Goal: Task Accomplishment & Management: Complete application form

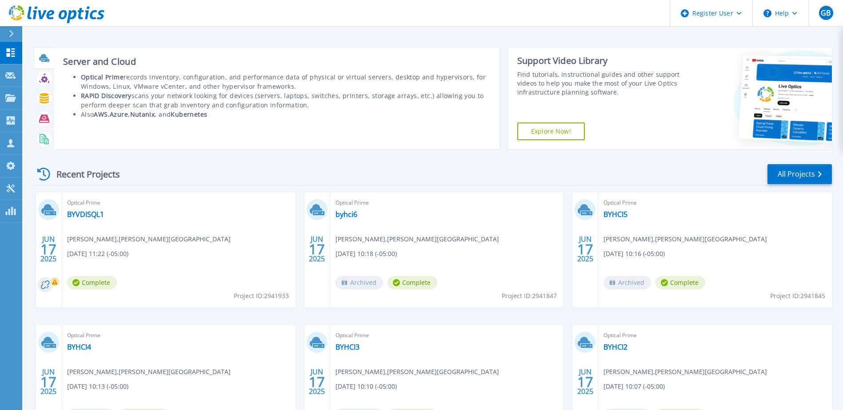
click at [44, 57] on icon at bounding box center [43, 57] width 9 height 7
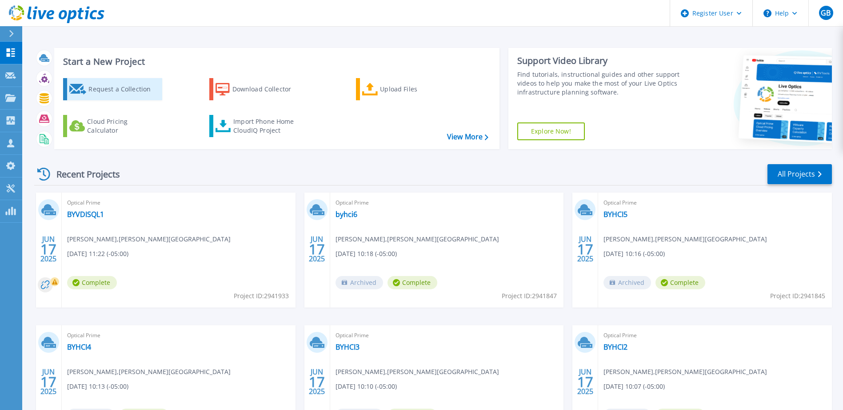
click at [117, 84] on div "Request a Collection" at bounding box center [123, 89] width 71 height 18
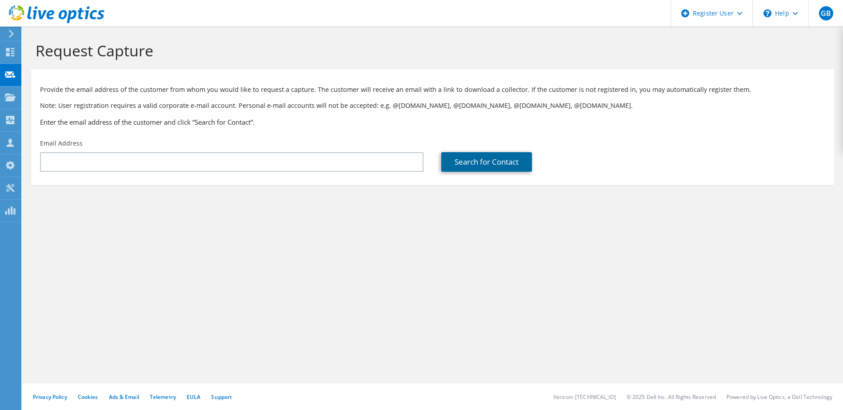
click at [470, 160] on link "Search for Contact" at bounding box center [486, 162] width 91 height 20
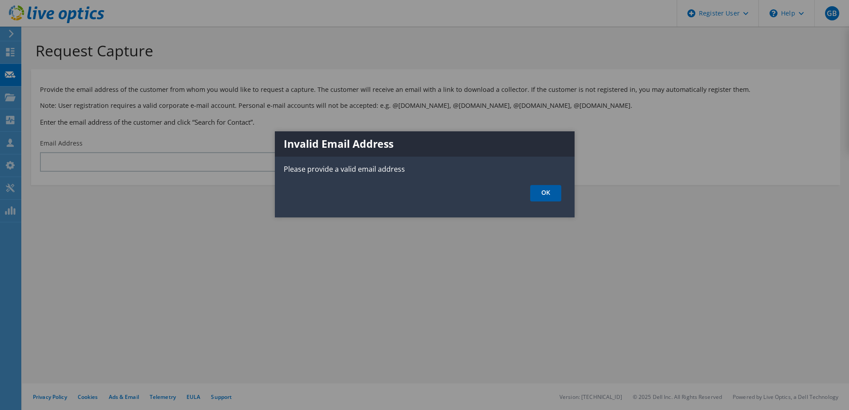
click at [545, 193] on link "OK" at bounding box center [545, 193] width 31 height 16
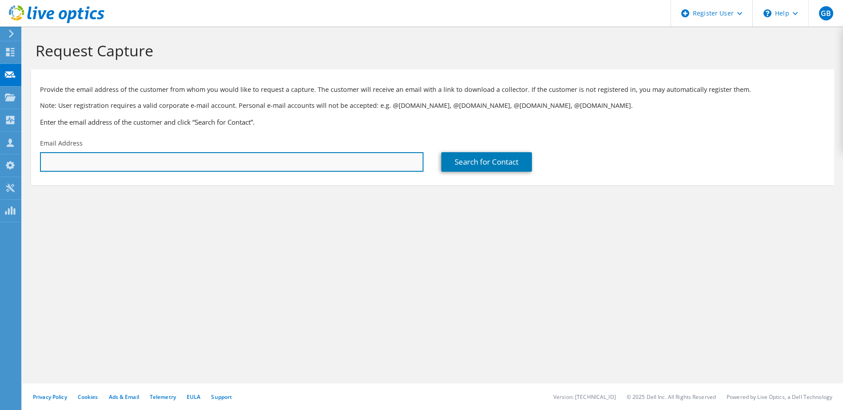
click at [372, 172] on input "text" at bounding box center [231, 162] width 383 height 20
paste input "50903@containerstore.com"
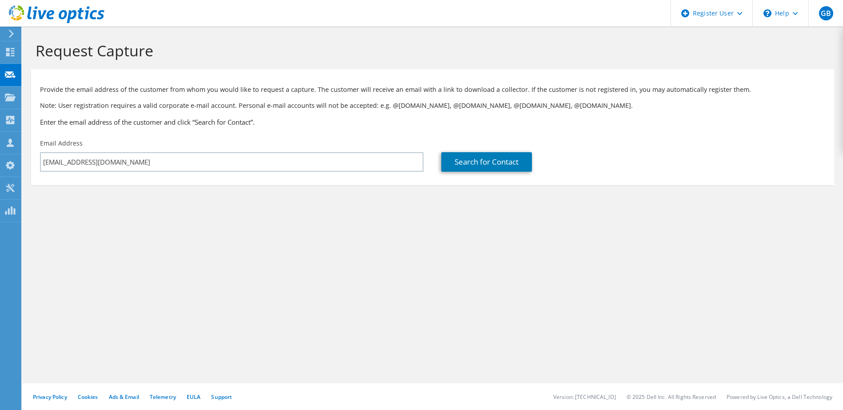
click at [535, 152] on div "Search for Contact" at bounding box center [632, 162] width 383 height 20
click at [489, 155] on link "Search for Contact" at bounding box center [486, 162] width 91 height 20
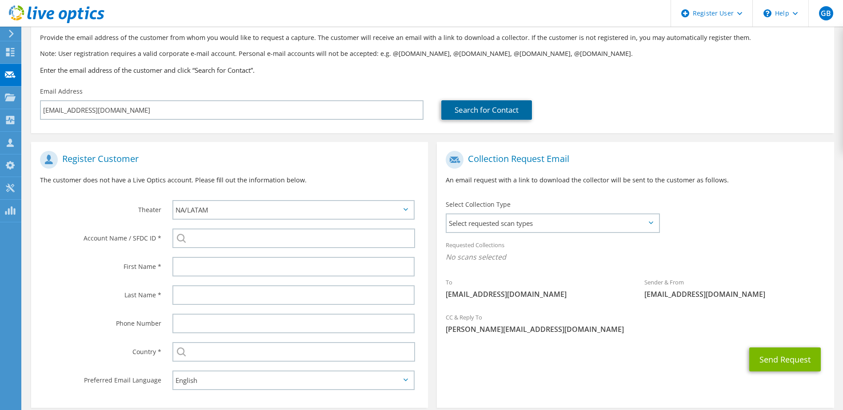
scroll to position [94, 0]
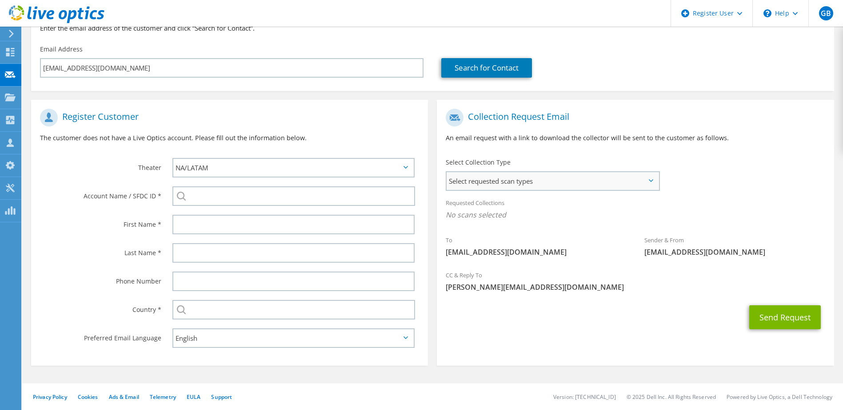
click at [509, 175] on span "Select requested scan types" at bounding box center [551, 181] width 211 height 18
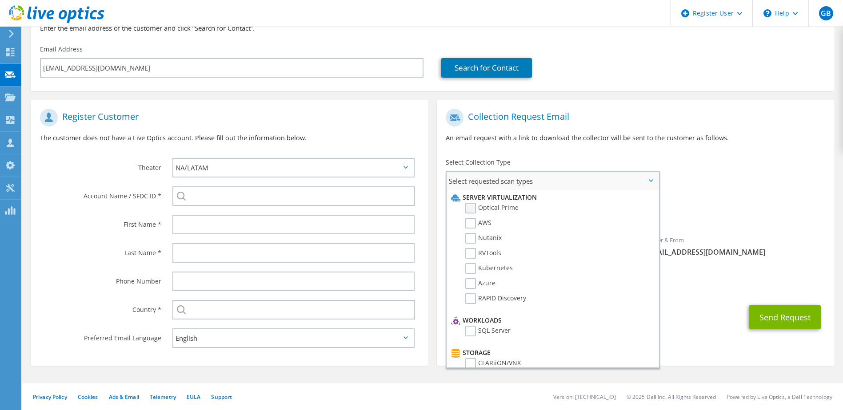
click at [505, 207] on label "Optical Prime" at bounding box center [491, 208] width 53 height 11
click at [0, 0] on input "Optical Prime" at bounding box center [0, 0] width 0 height 0
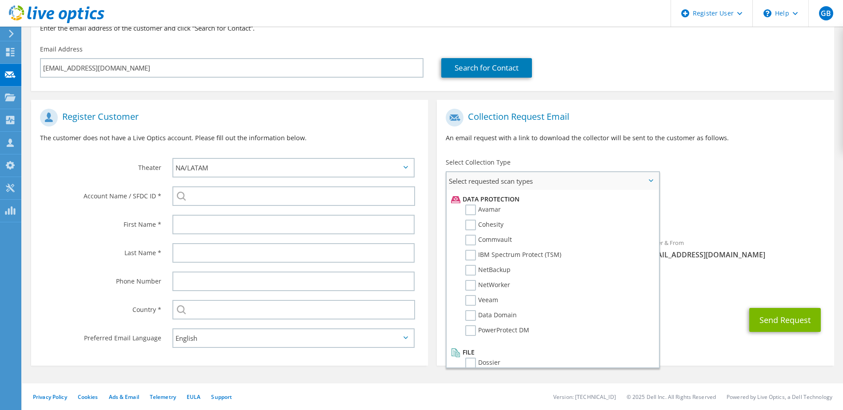
scroll to position [392, 0]
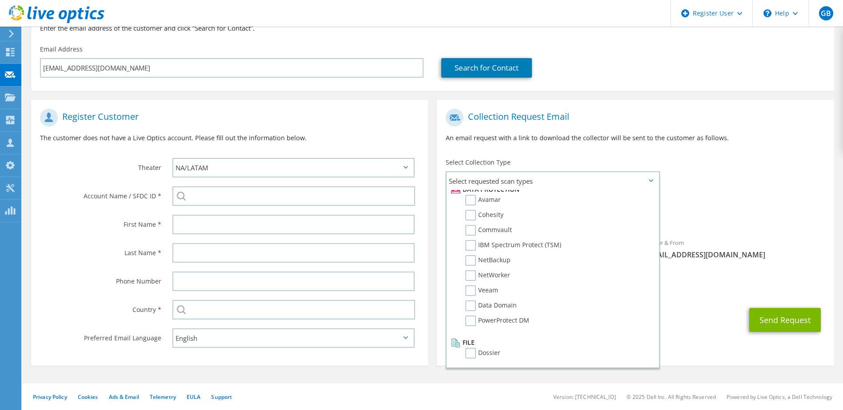
click at [529, 154] on div "Select Collection Type Select requested scan types Server Virtualization Optica…" at bounding box center [552, 174] width 231 height 40
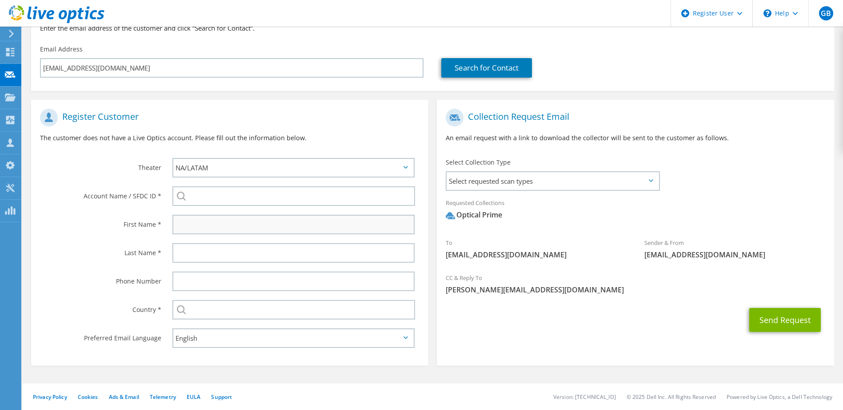
drag, startPoint x: 325, startPoint y: 112, endPoint x: 314, endPoint y: 231, distance: 119.0
drag, startPoint x: 314, startPoint y: 231, endPoint x: 839, endPoint y: 272, distance: 526.2
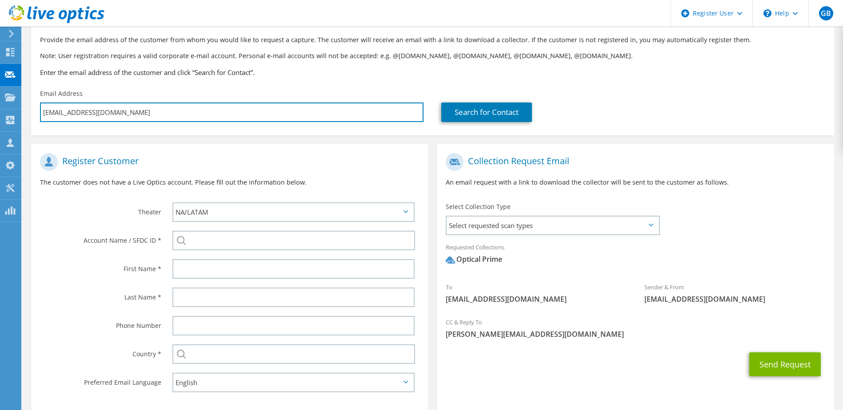
drag, startPoint x: 357, startPoint y: 119, endPoint x: -2, endPoint y: 186, distance: 364.6
click at [0, 186] on html "GB Dell User George Battle George.Battle@dell.com Dell My Profile Log Out \n He…" at bounding box center [421, 155] width 843 height 410
paste input "eiwanski"
type input "eiwanski@containerstore.com"
type input "Select"
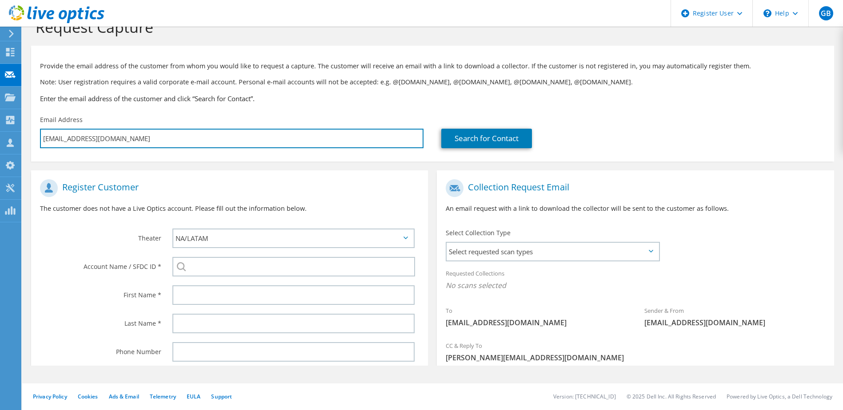
scroll to position [0, 0]
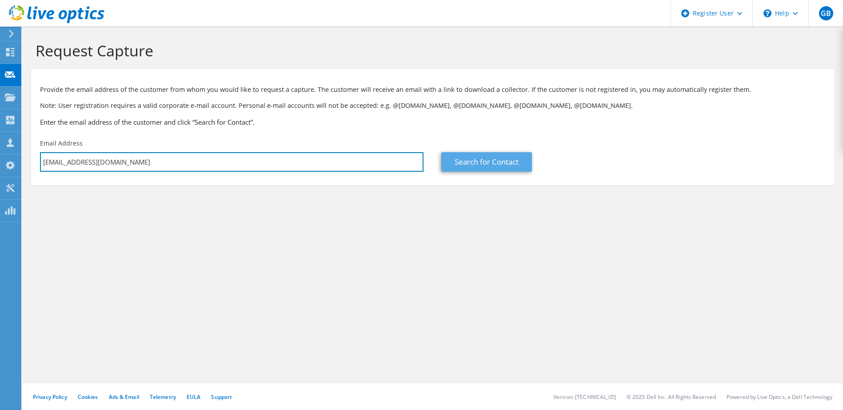
type input "eiwanski@containerstore.com"
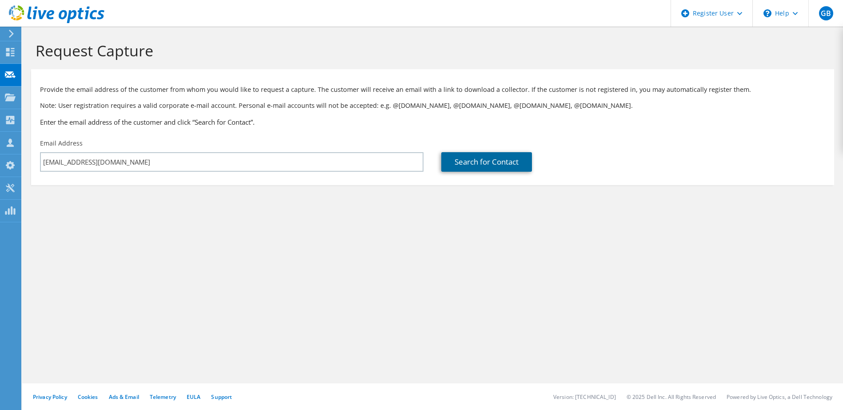
click at [499, 163] on link "Search for Contact" at bounding box center [486, 162] width 91 height 20
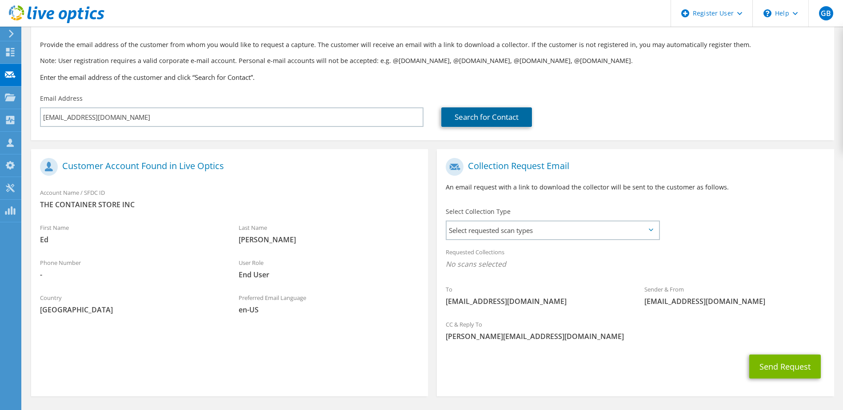
scroll to position [76, 0]
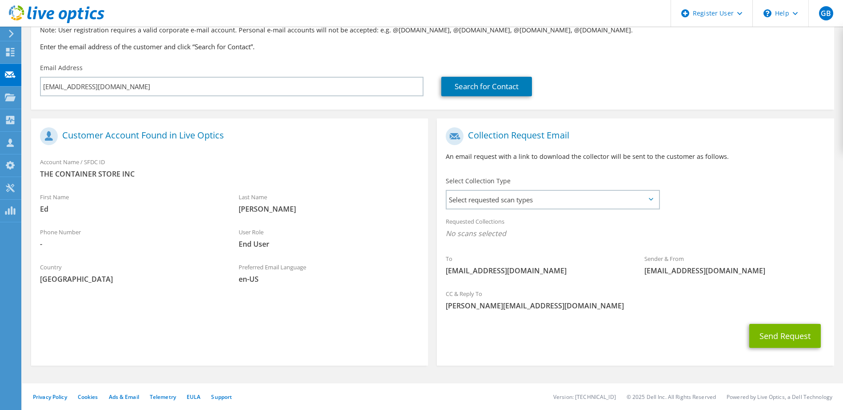
click at [484, 227] on div "Requested Collections No scans selected" at bounding box center [635, 228] width 397 height 33
drag, startPoint x: 482, startPoint y: 212, endPoint x: 477, endPoint y: 205, distance: 9.0
click at [480, 210] on section "Collection Request Email An email request with a link to download the collector…" at bounding box center [635, 242] width 397 height 247
drag, startPoint x: 477, startPoint y: 205, endPoint x: 466, endPoint y: 193, distance: 15.8
click at [466, 193] on span "Select requested scan types" at bounding box center [551, 200] width 211 height 18
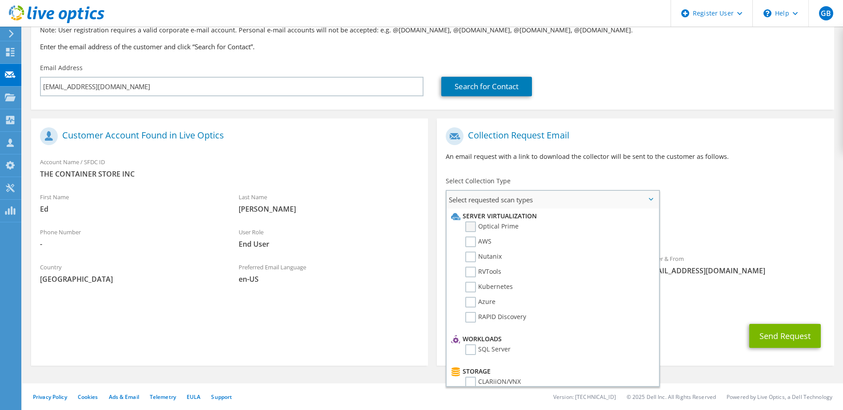
click at [488, 230] on label "Optical Prime" at bounding box center [491, 227] width 53 height 11
click at [0, 0] on input "Optical Prime" at bounding box center [0, 0] width 0 height 0
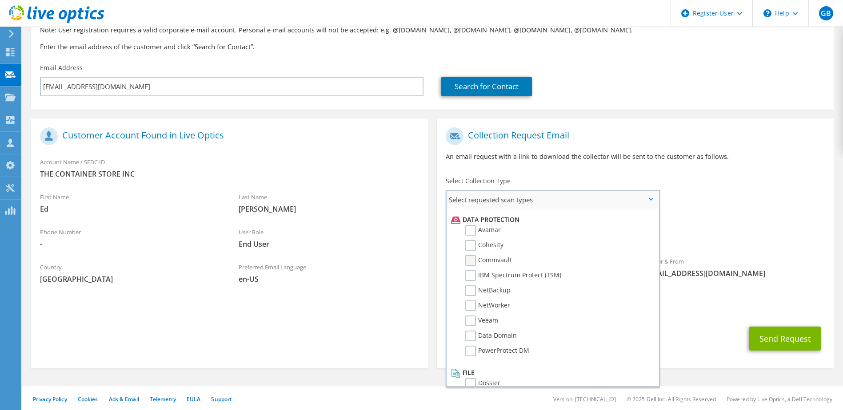
scroll to position [392, 0]
click at [471, 335] on label "PowerProtect DM" at bounding box center [497, 339] width 64 height 11
click at [0, 0] on input "PowerProtect DM" at bounding box center [0, 0] width 0 height 0
click at [471, 330] on li "Data Domain" at bounding box center [551, 326] width 205 height 15
click at [470, 326] on label "Data Domain" at bounding box center [491, 324] width 52 height 11
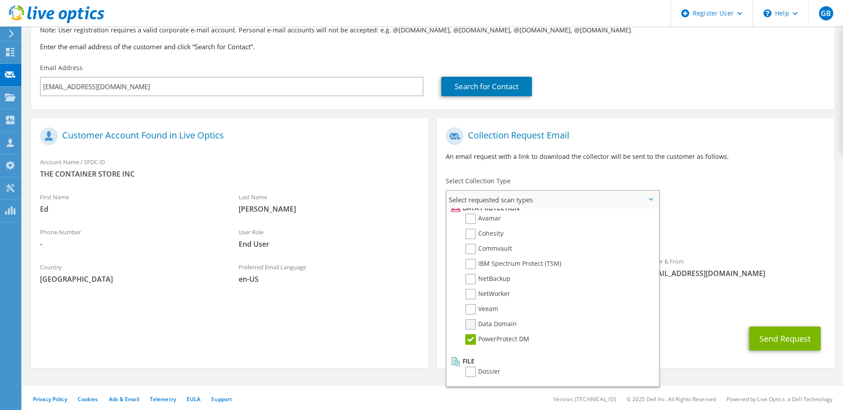
click at [0, 0] on input "Data Domain" at bounding box center [0, 0] width 0 height 0
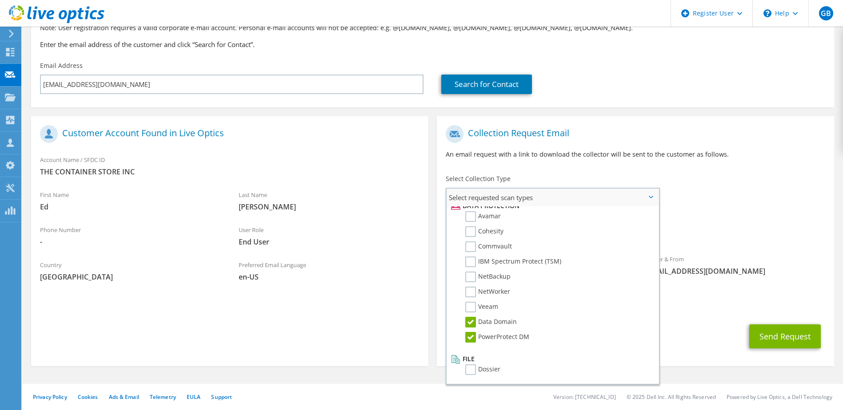
scroll to position [78, 0]
click at [470, 374] on label "Dossier" at bounding box center [482, 369] width 35 height 11
click at [0, 0] on input "Dossier" at bounding box center [0, 0] width 0 height 0
click at [793, 265] on div "Sender & From liveoptics@liveoptics.com" at bounding box center [734, 265] width 199 height 31
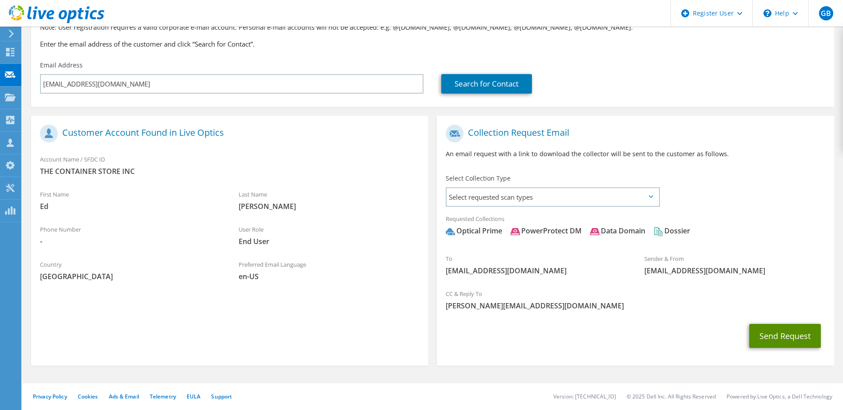
click at [771, 333] on button "Send Request" at bounding box center [785, 336] width 72 height 24
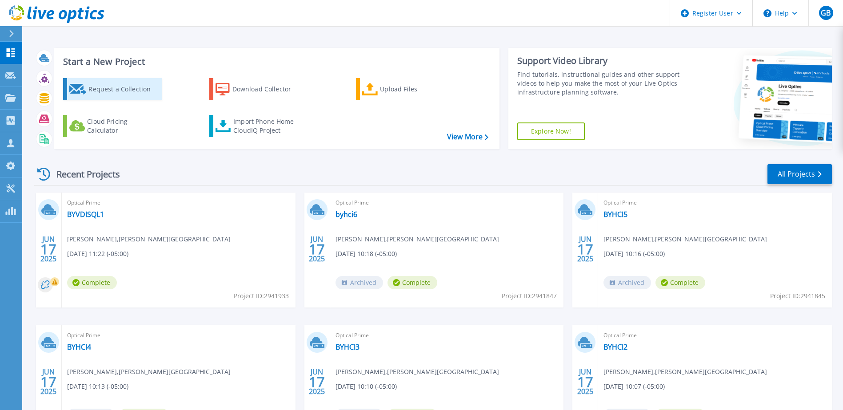
click at [77, 88] on icon at bounding box center [77, 89] width 17 height 11
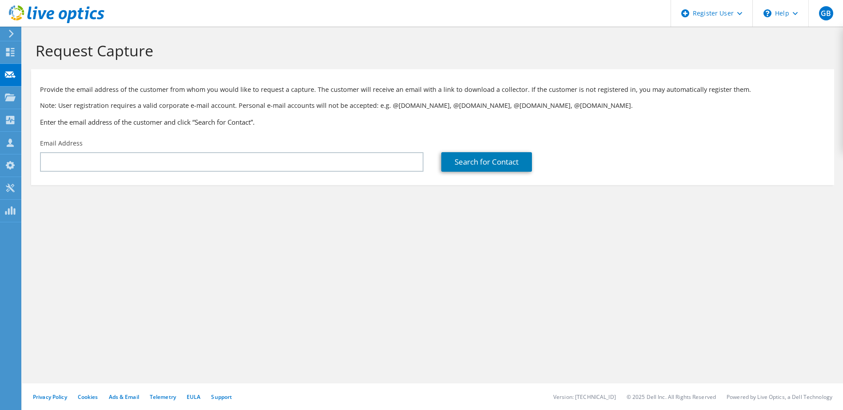
drag, startPoint x: 0, startPoint y: 11, endPoint x: 216, endPoint y: 47, distance: 218.9
click at [229, 42] on div "GB Dell User George Battle George.Battle@dell.com Dell My Profile Log Out \n He…" at bounding box center [421, 205] width 843 height 410
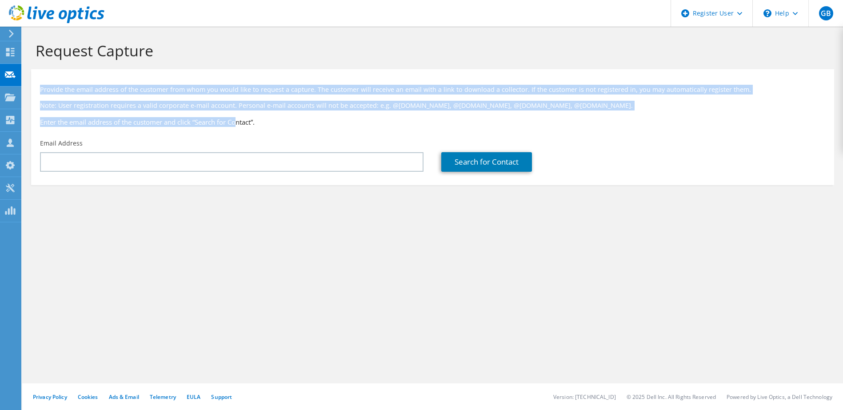
drag, startPoint x: 214, startPoint y: 47, endPoint x: 238, endPoint y: 124, distance: 80.8
click at [238, 124] on section "Request Capture Provide the email address of the customer from whom you would l…" at bounding box center [432, 128] width 820 height 203
drag, startPoint x: 238, startPoint y: 124, endPoint x: 38, endPoint y: 85, distance: 203.7
click at [38, 85] on div "Provide the email address of the customer from whom you would like to request a…" at bounding box center [432, 104] width 803 height 61
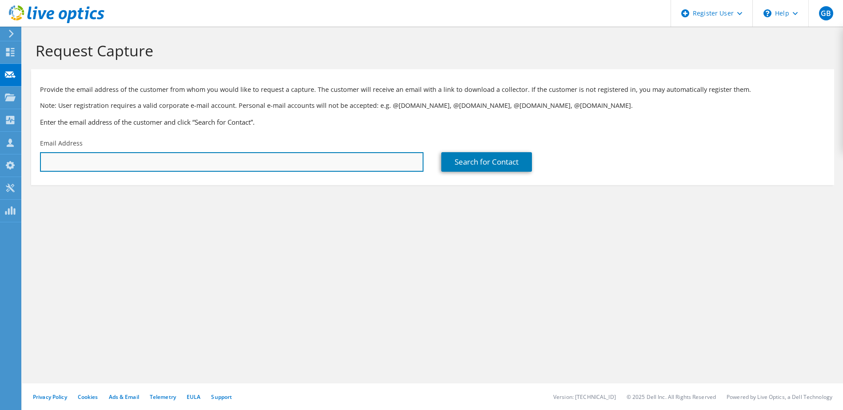
click at [393, 158] on input "text" at bounding box center [231, 162] width 383 height 20
paste input "ciperrin@containerstore.com"
type input "ciperrin@containerstore.com"
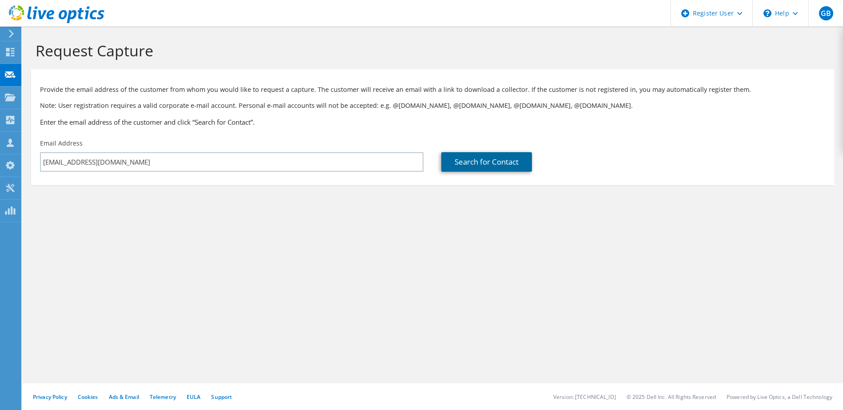
click at [468, 157] on link "Search for Contact" at bounding box center [486, 162] width 91 height 20
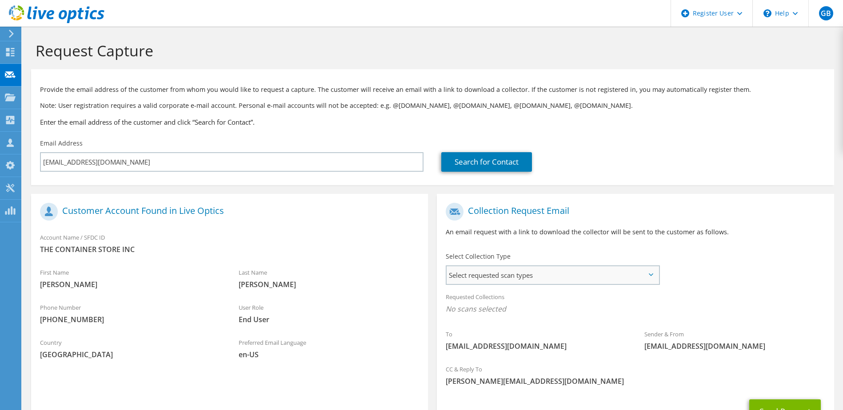
click at [490, 283] on span "Select requested scan types" at bounding box center [551, 276] width 211 height 18
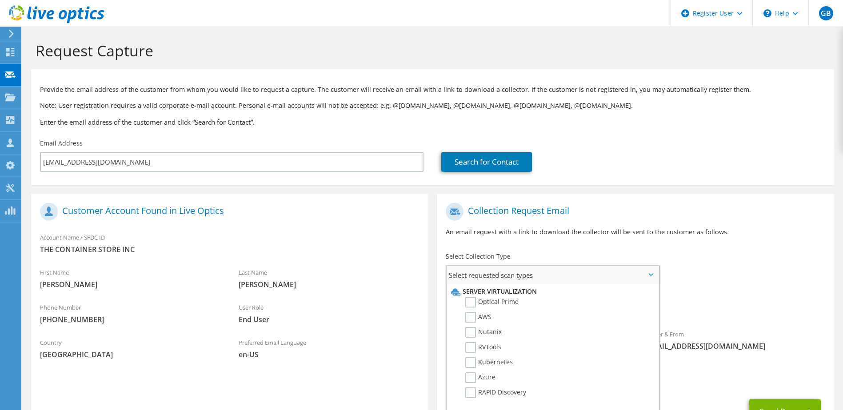
scroll to position [44, 0]
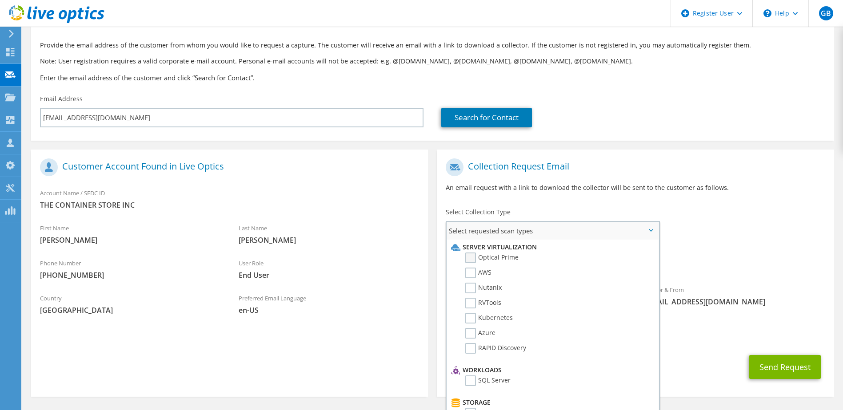
click at [496, 257] on label "Optical Prime" at bounding box center [491, 258] width 53 height 11
click at [0, 0] on input "Optical Prime" at bounding box center [0, 0] width 0 height 0
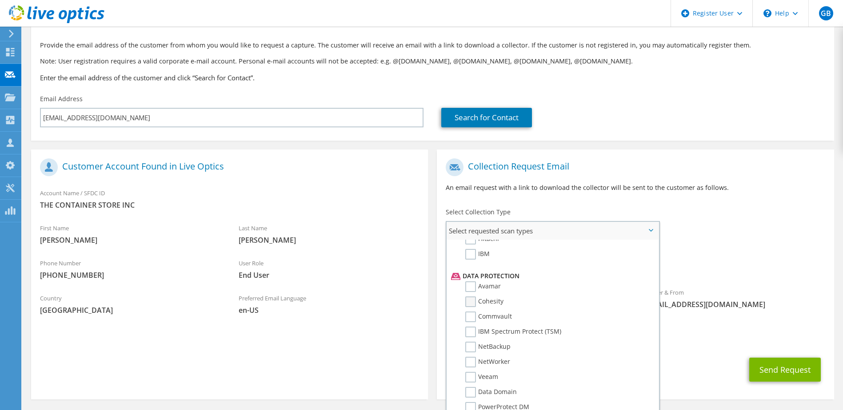
scroll to position [392, 0]
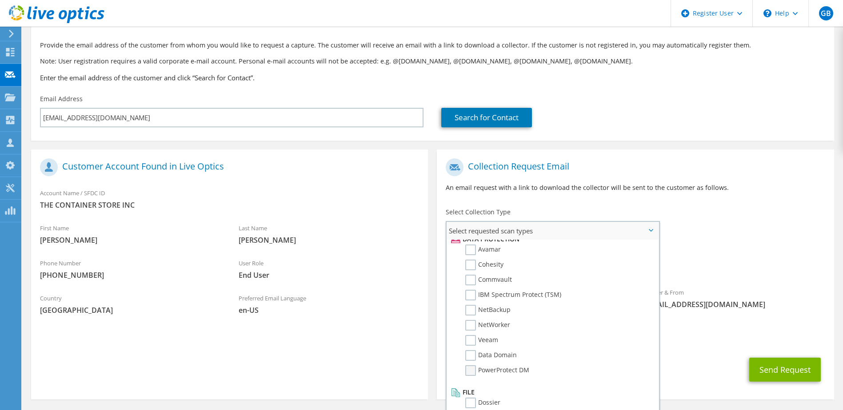
click at [476, 372] on label "PowerProtect DM" at bounding box center [497, 371] width 64 height 11
click at [0, 0] on input "PowerProtect DM" at bounding box center [0, 0] width 0 height 0
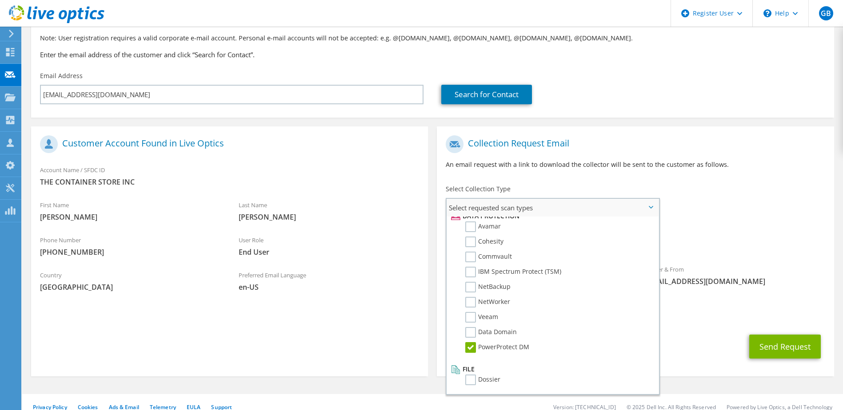
scroll to position [78, 0]
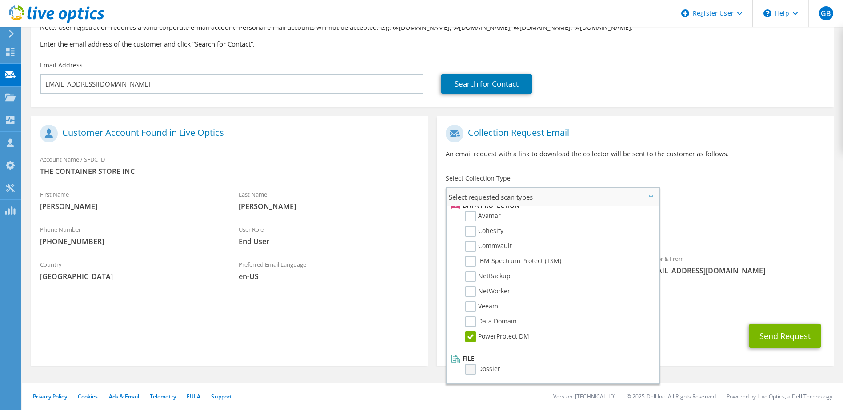
click at [467, 365] on label "Dossier" at bounding box center [482, 369] width 35 height 11
click at [0, 0] on input "Dossier" at bounding box center [0, 0] width 0 height 0
click at [500, 318] on label "Data Domain" at bounding box center [491, 322] width 52 height 11
click at [0, 0] on input "Data Domain" at bounding box center [0, 0] width 0 height 0
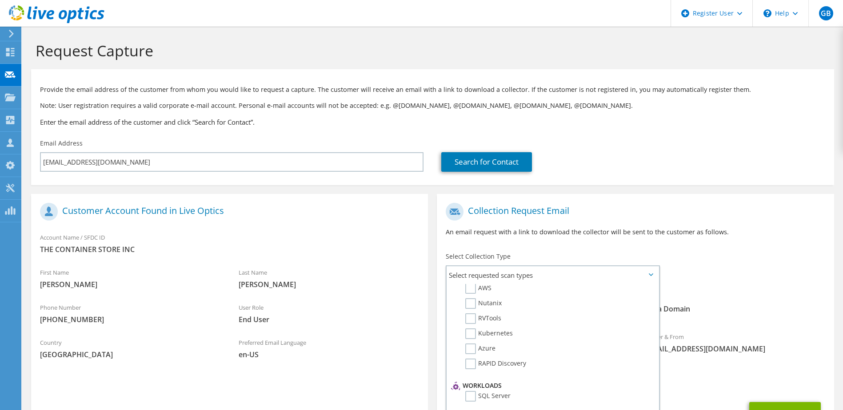
scroll to position [44, 0]
click at [742, 313] on span "Optical Prime PowerProtect DM Dossier Data Domain" at bounding box center [635, 311] width 379 height 15
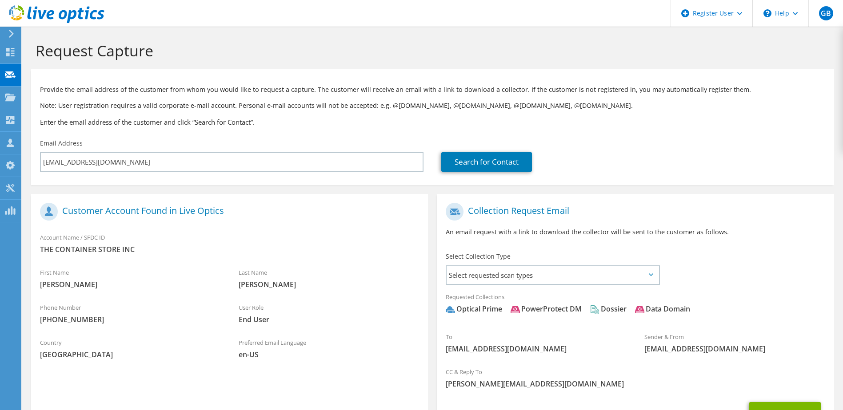
scroll to position [78, 0]
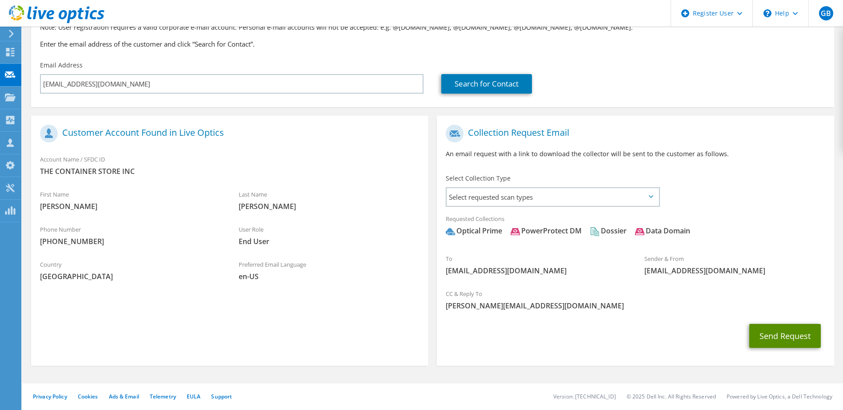
click at [774, 329] on button "Send Request" at bounding box center [785, 336] width 72 height 24
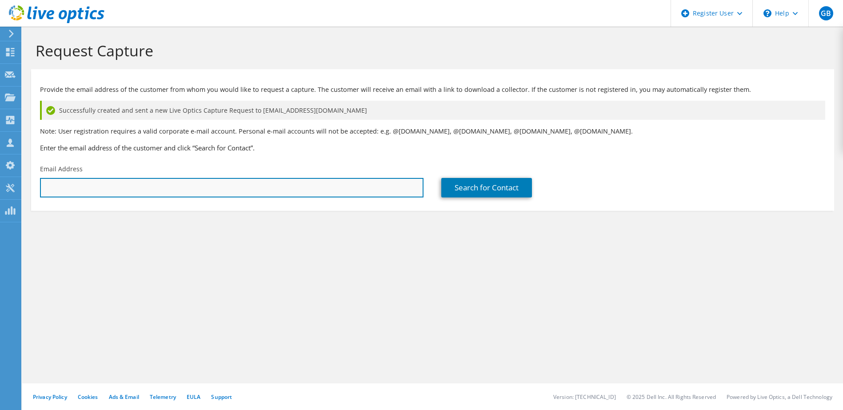
click at [313, 189] on input "text" at bounding box center [231, 188] width 383 height 20
